Goal: Obtain resource: Download file/media

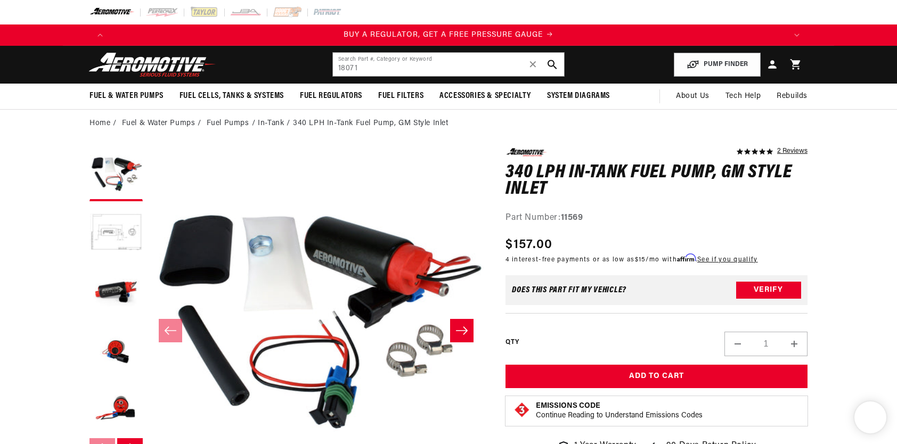
type input "18071"
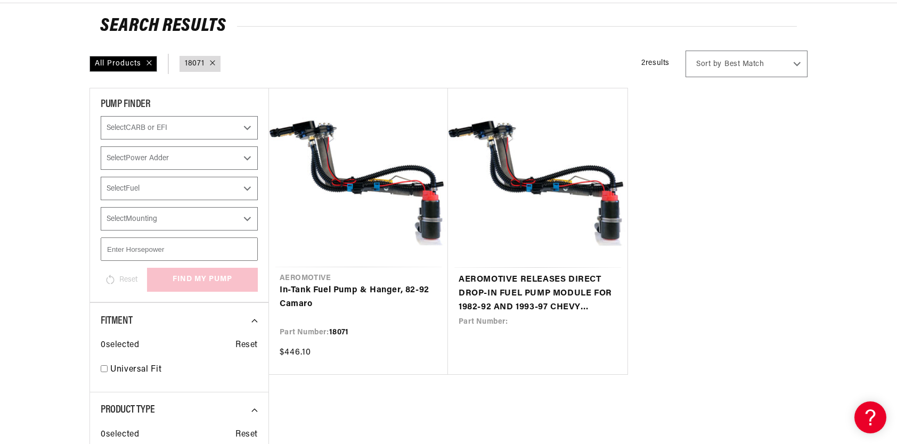
scroll to position [0, 675]
click at [333, 290] on link "In-Tank Fuel Pump & Hanger, 82-92 Camaro" at bounding box center [358, 297] width 158 height 27
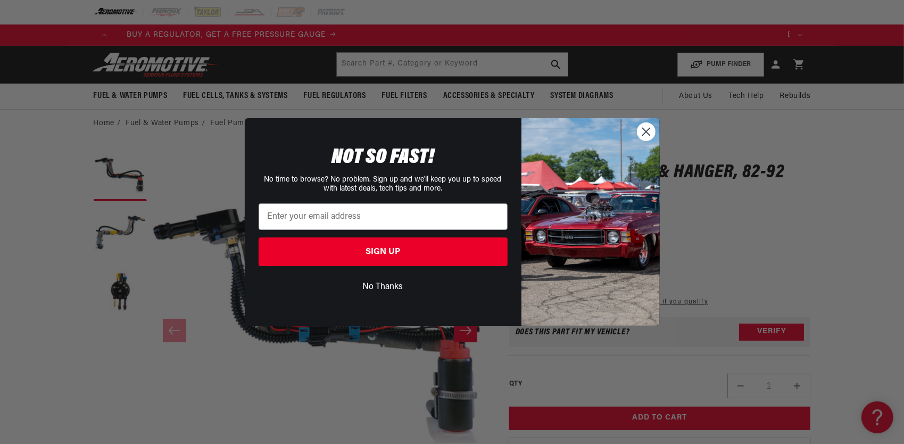
click at [652, 133] on circle "Close dialog" at bounding box center [646, 132] width 18 height 18
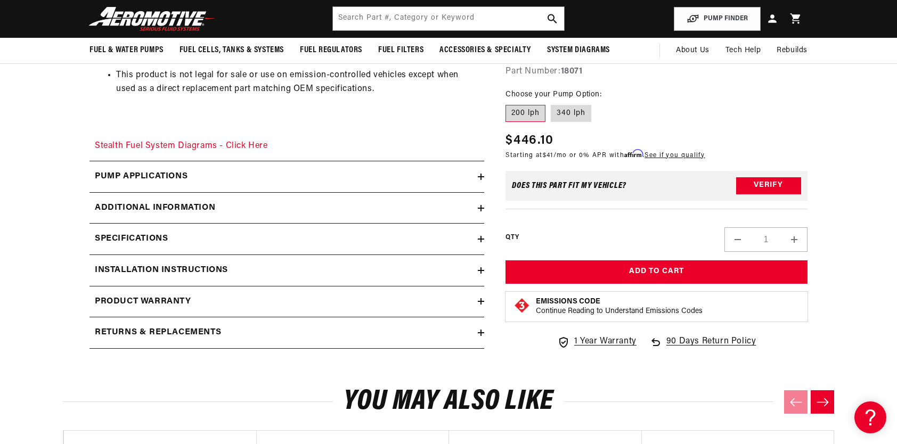
scroll to position [803, 0]
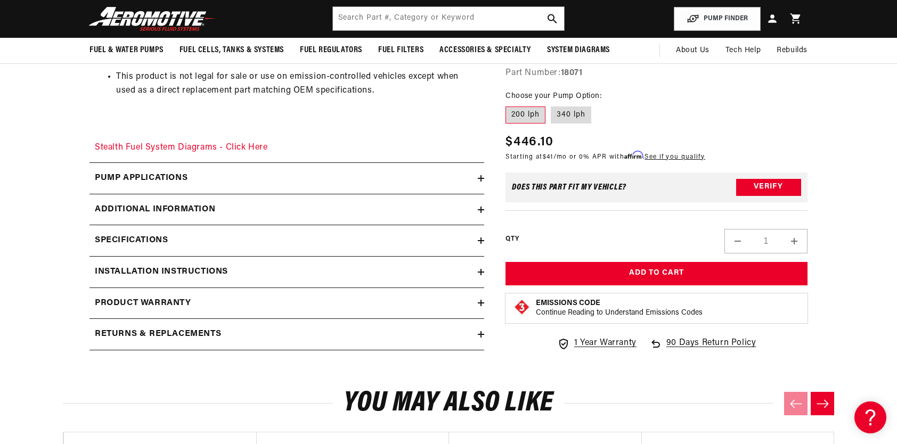
click at [479, 269] on icon at bounding box center [481, 272] width 6 height 6
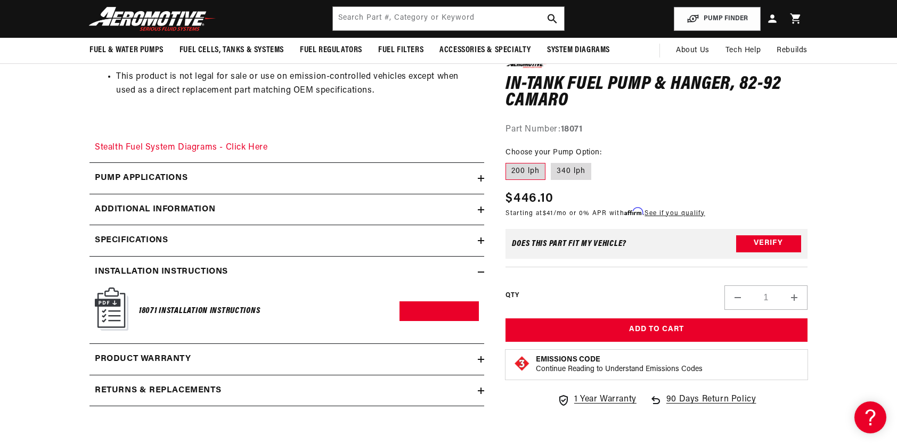
click at [223, 307] on h6 "18071 Installation Instructions" at bounding box center [199, 311] width 121 height 14
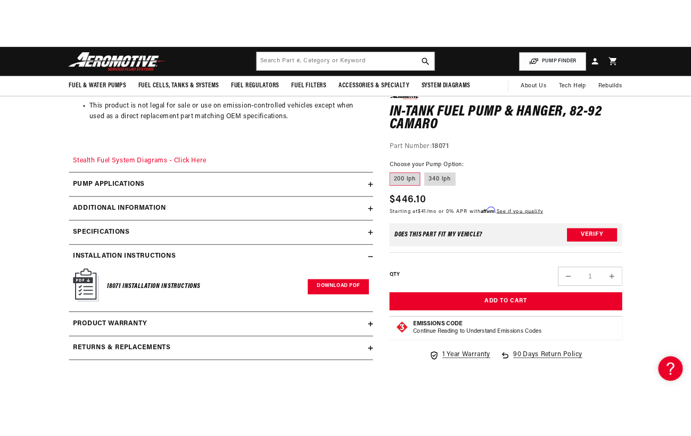
scroll to position [0, 0]
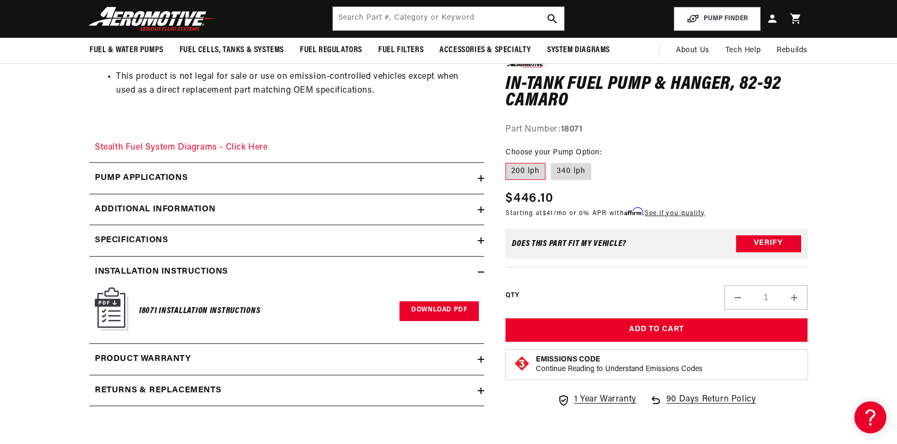
click at [432, 307] on link "Download PDF" at bounding box center [438, 311] width 79 height 20
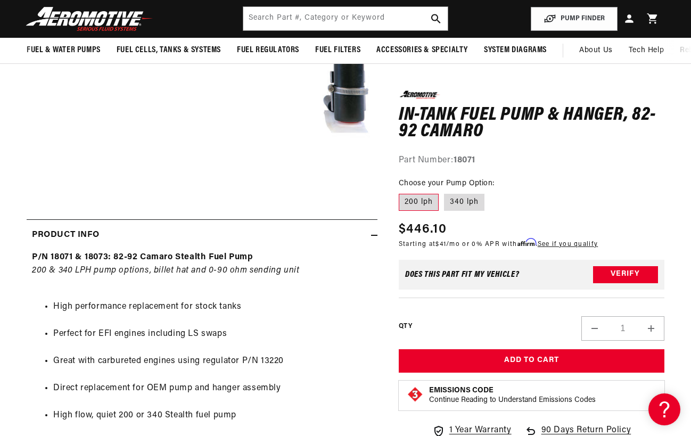
scroll to position [0, 1786]
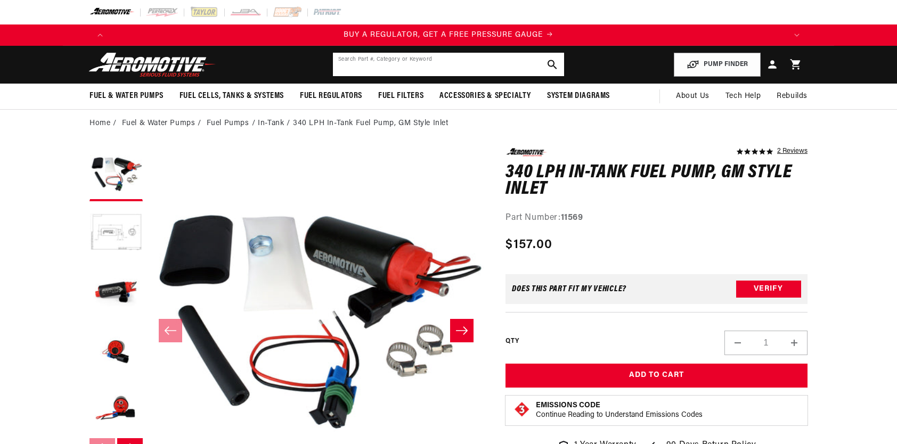
click at [387, 62] on input "text" at bounding box center [448, 64] width 231 height 23
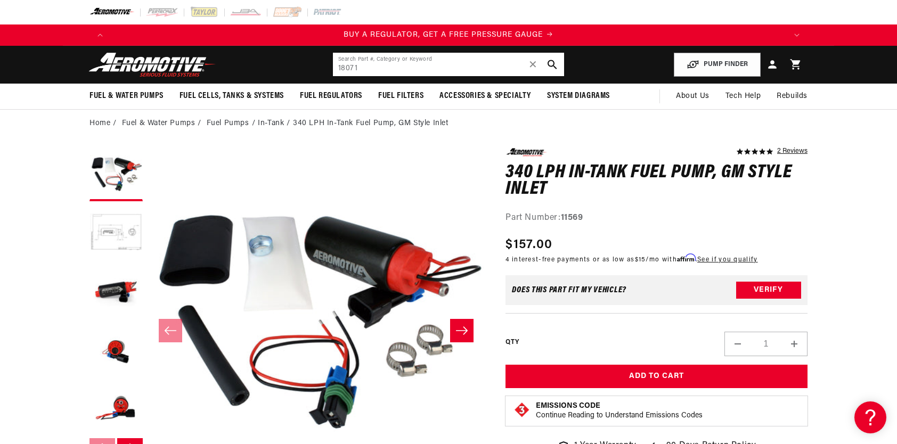
type input "18071"
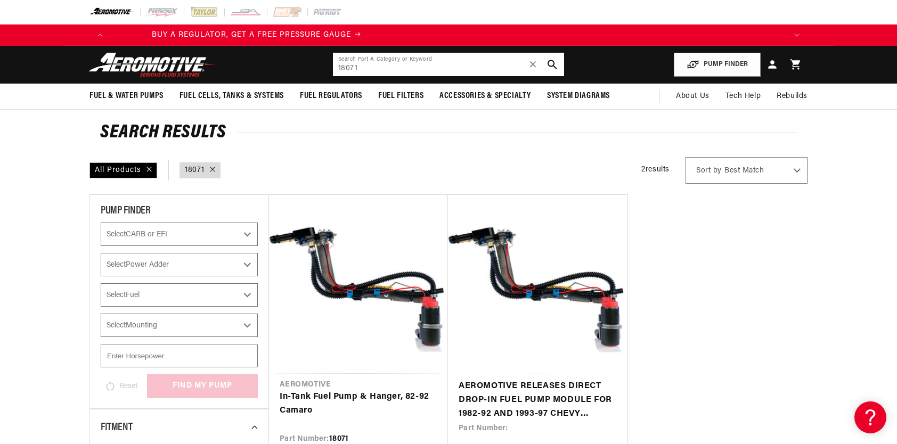
click at [382, 68] on input "18071" at bounding box center [448, 64] width 231 height 23
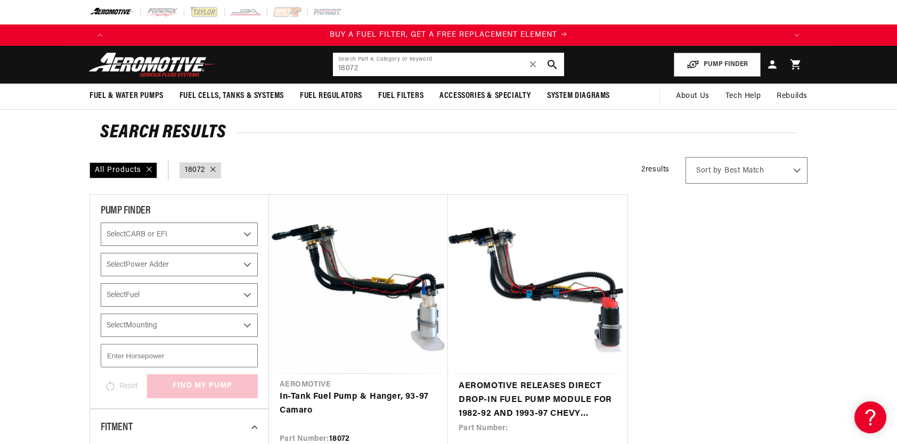
click at [379, 66] on input "18072" at bounding box center [448, 64] width 231 height 23
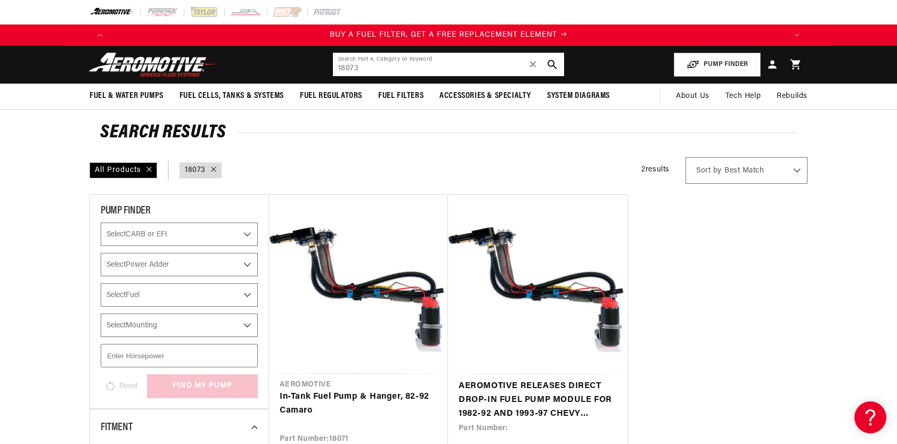
click at [376, 70] on input "18073" at bounding box center [448, 64] width 231 height 23
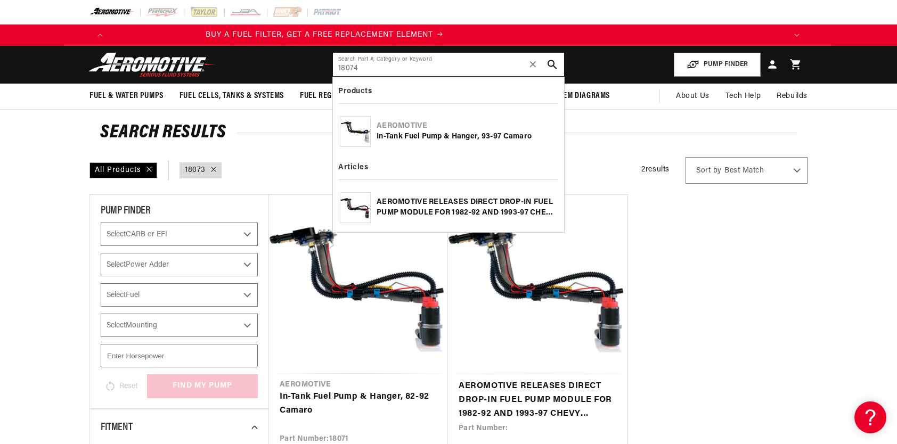
type input "18074"
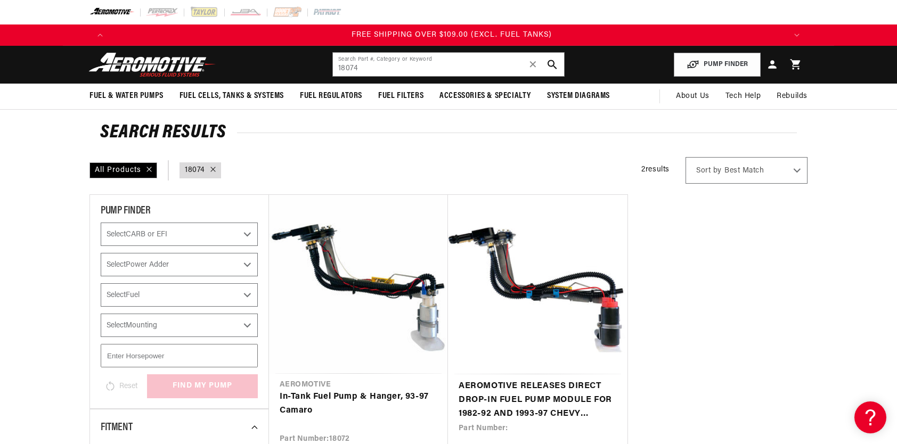
scroll to position [0, 2025]
